Goal: Navigation & Orientation: Find specific page/section

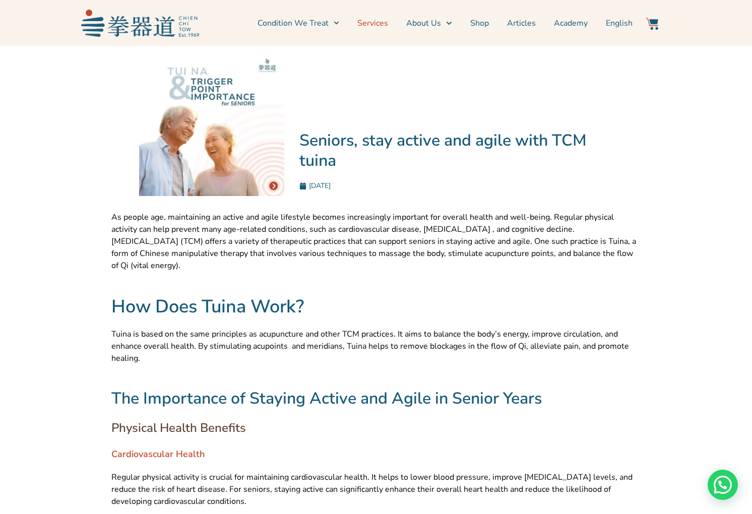
click at [375, 26] on link "Services" at bounding box center [372, 23] width 31 height 25
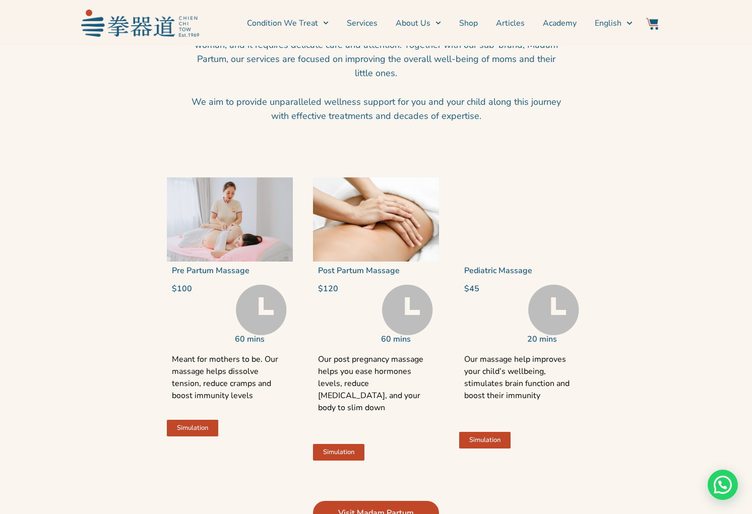
scroll to position [1622, 0]
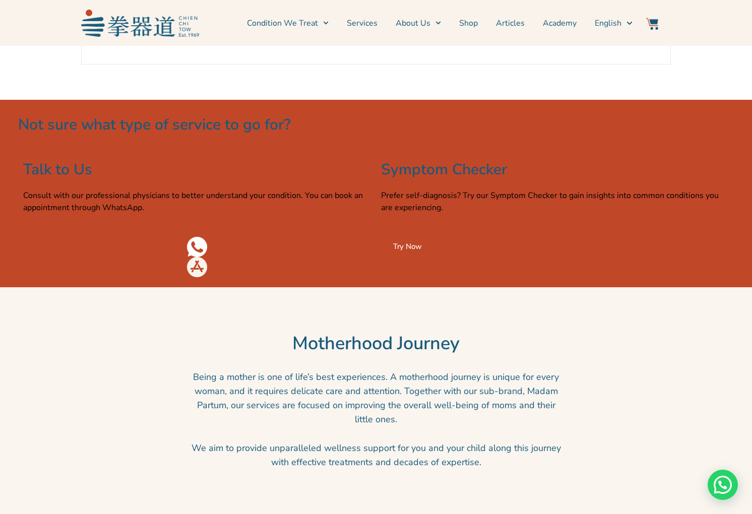
click at [406, 251] on span "Try Now" at bounding box center [407, 247] width 29 height 8
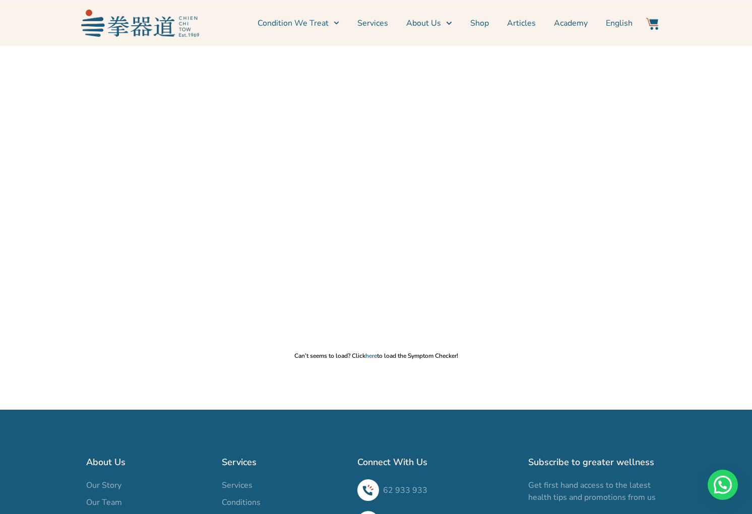
scroll to position [2, 0]
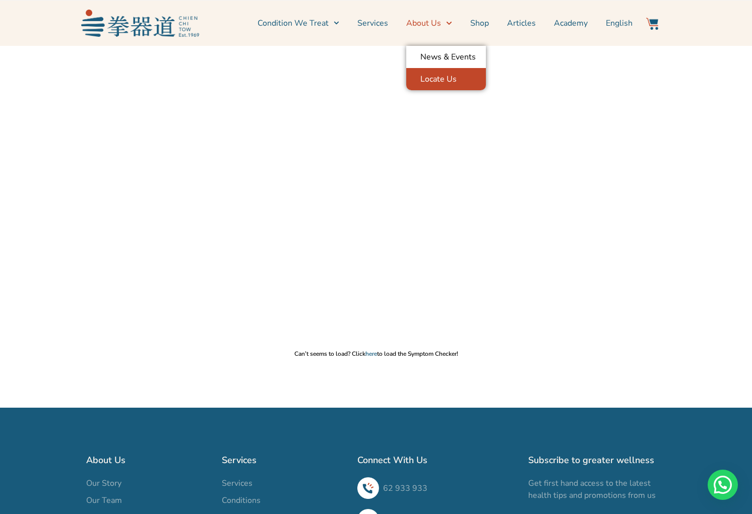
click at [444, 81] on link "Locate Us" at bounding box center [446, 79] width 80 height 22
click at [439, 81] on link "Locate Us" at bounding box center [446, 79] width 80 height 22
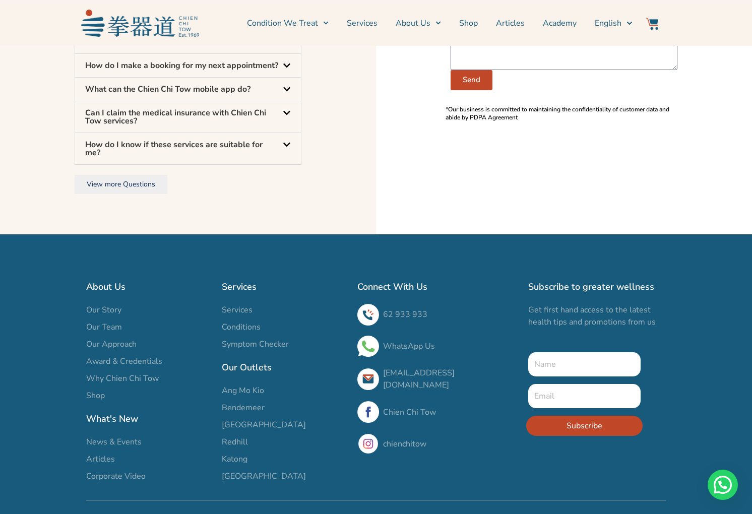
scroll to position [755, 0]
